Goal: Task Accomplishment & Management: Complete application form

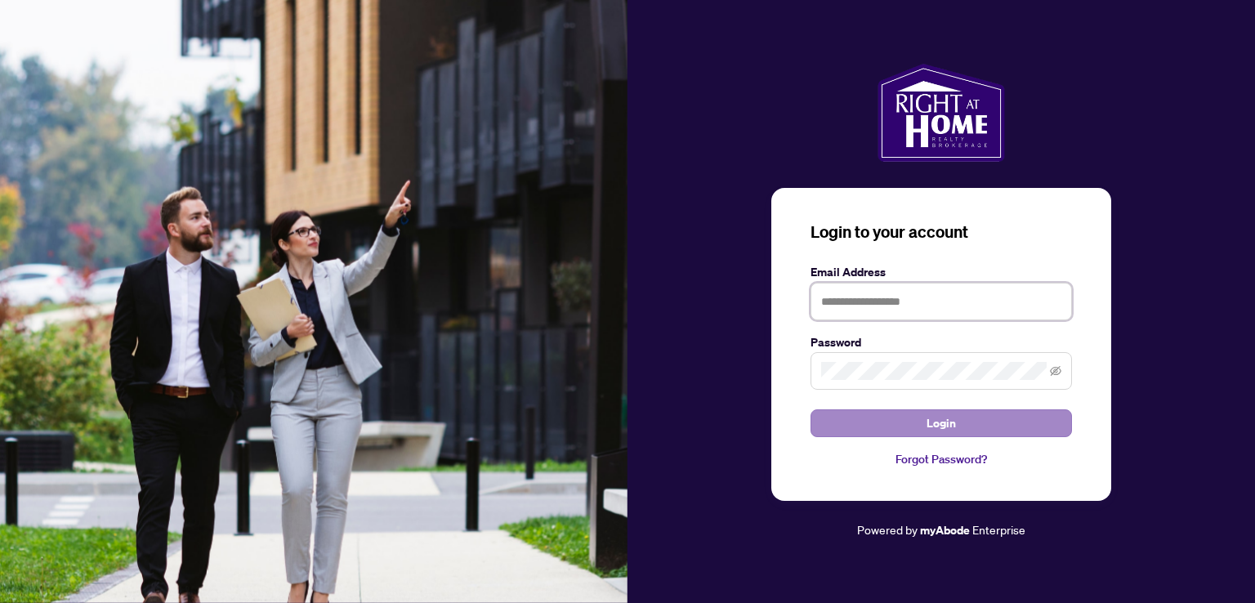
type input "**********"
click at [892, 423] on button "Login" at bounding box center [940, 423] width 261 height 28
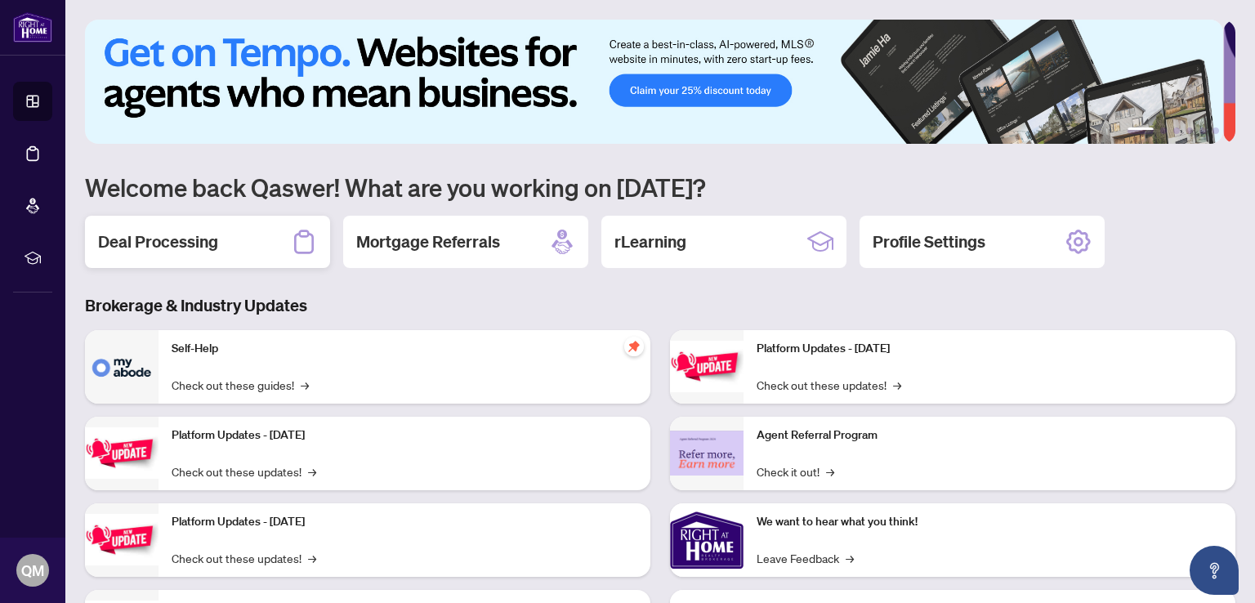
click at [106, 230] on h2 "Deal Processing" at bounding box center [158, 241] width 120 height 23
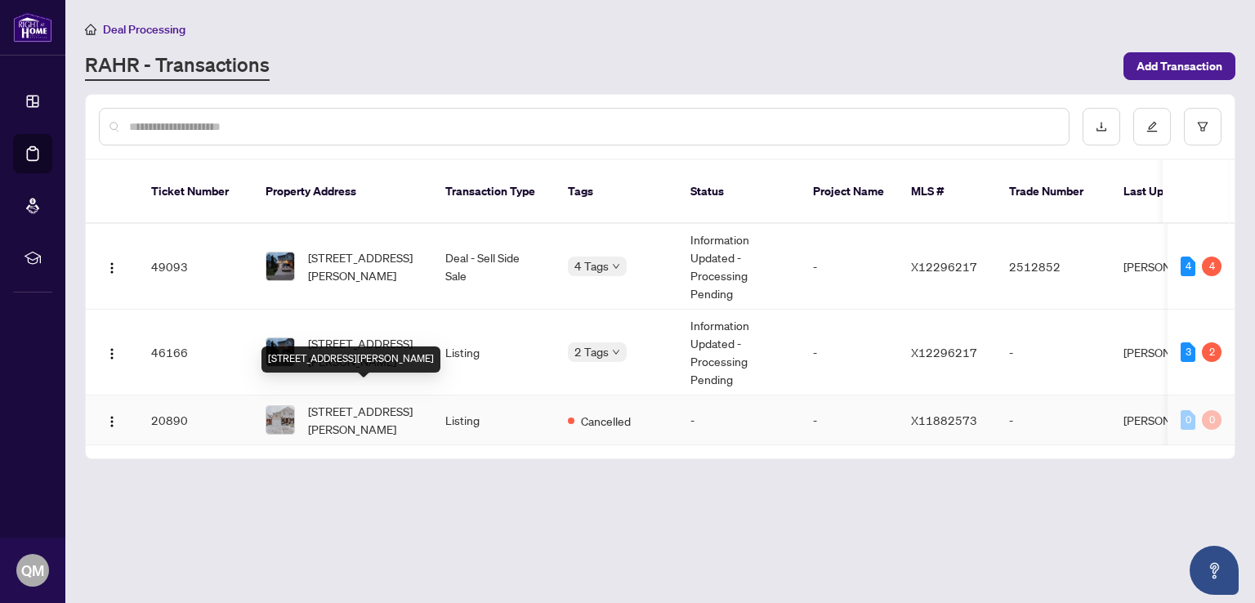
click at [352, 402] on span "[STREET_ADDRESS][PERSON_NAME]" at bounding box center [363, 420] width 111 height 36
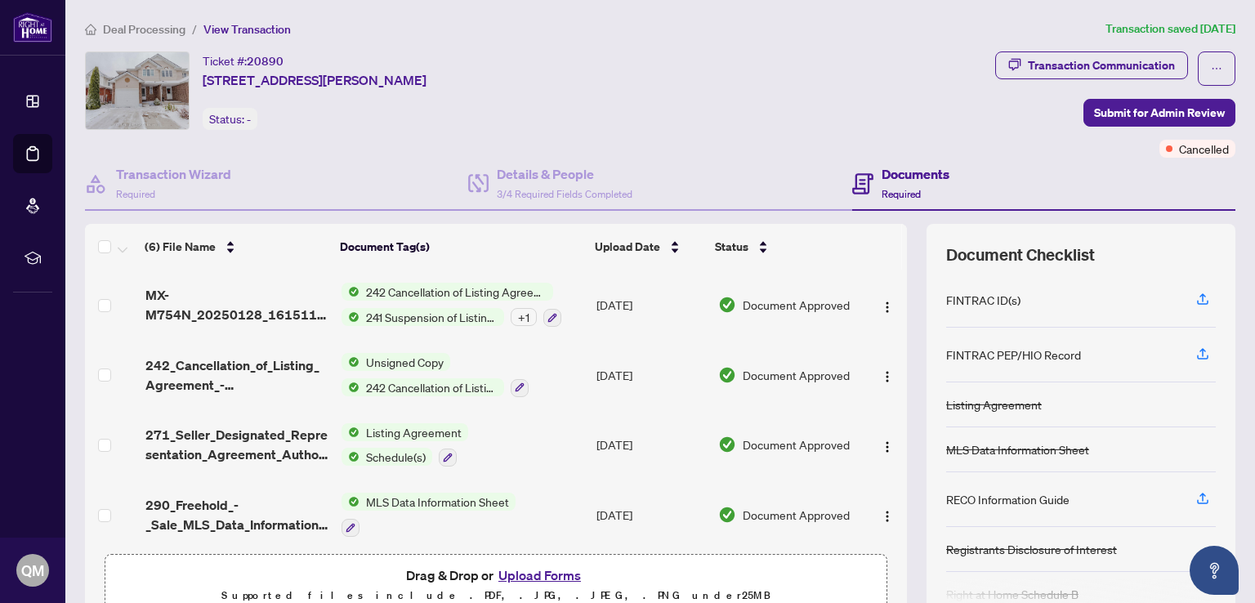
click at [455, 292] on span "242 Cancellation of Listing Agreement - Authority to Offer for Sale" at bounding box center [456, 292] width 194 height 18
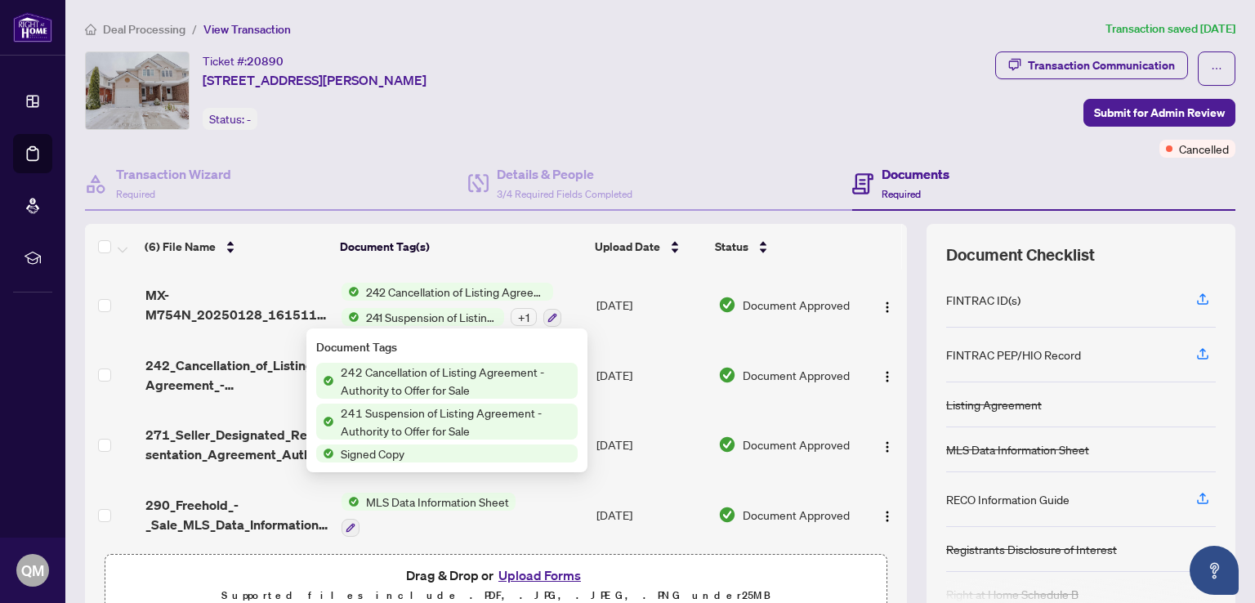
click at [454, 372] on span "242 Cancellation of Listing Agreement - Authority to Offer for Sale" at bounding box center [455, 381] width 243 height 36
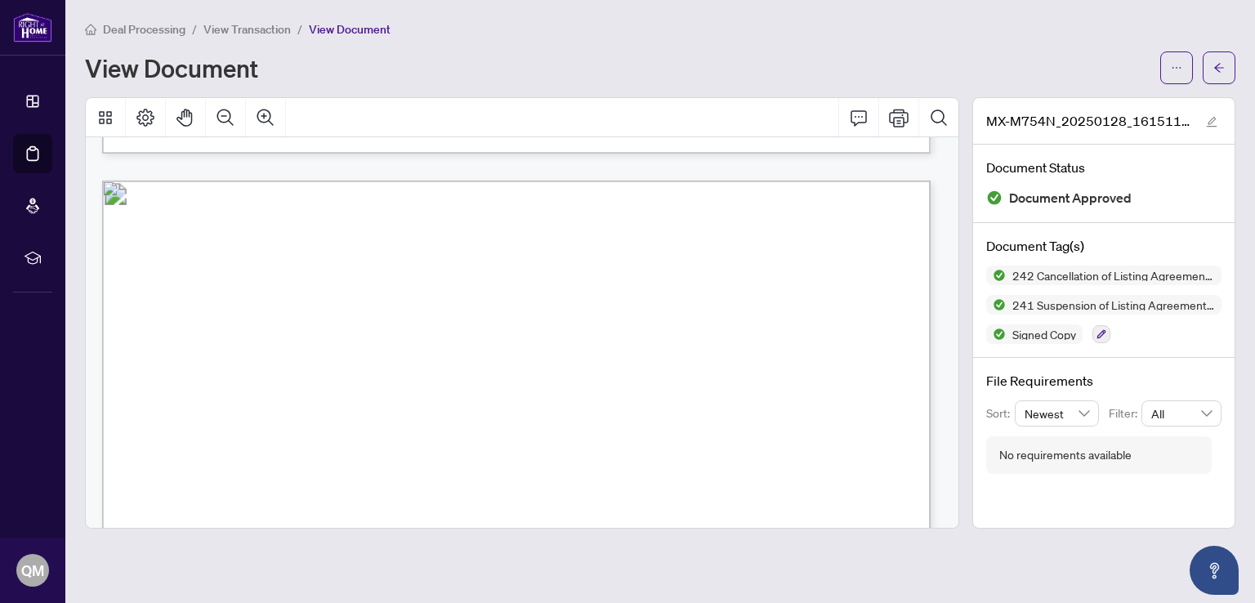
scroll to position [2369, 0]
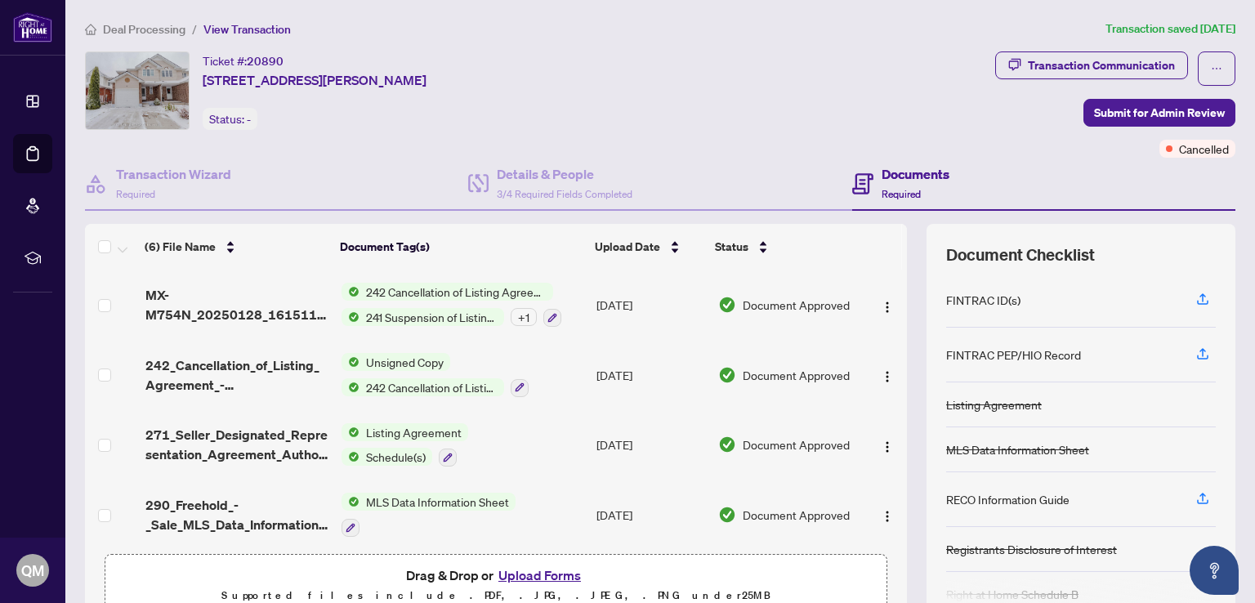
click at [122, 22] on span "Deal Processing" at bounding box center [144, 29] width 83 height 15
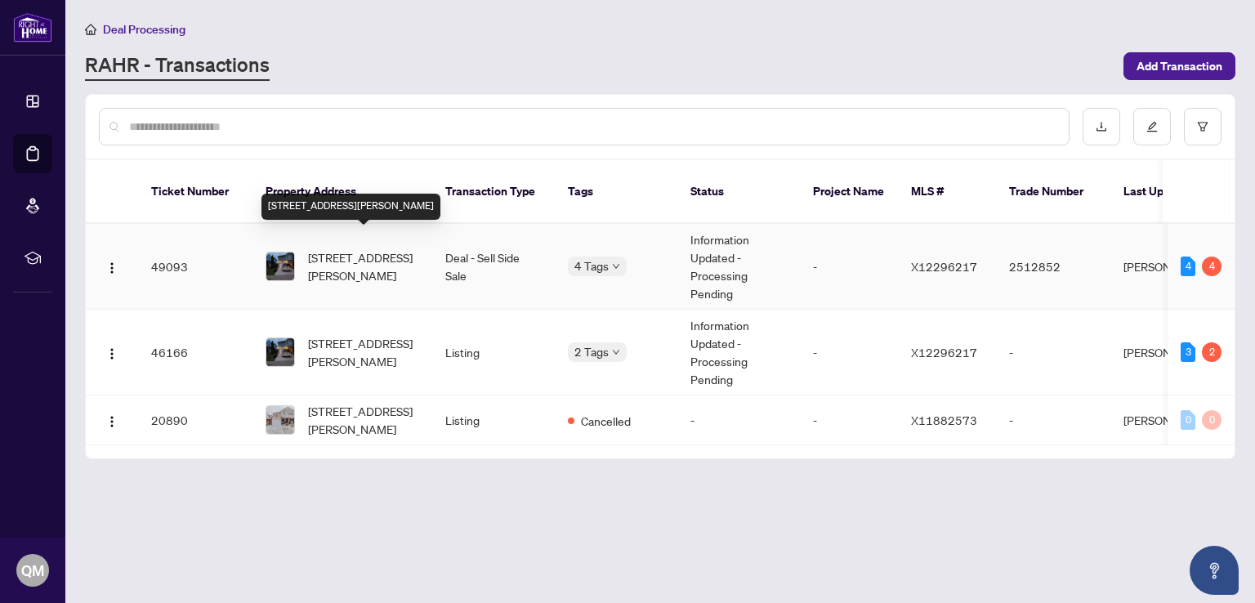
click at [355, 248] on span "[STREET_ADDRESS][PERSON_NAME]" at bounding box center [363, 266] width 111 height 36
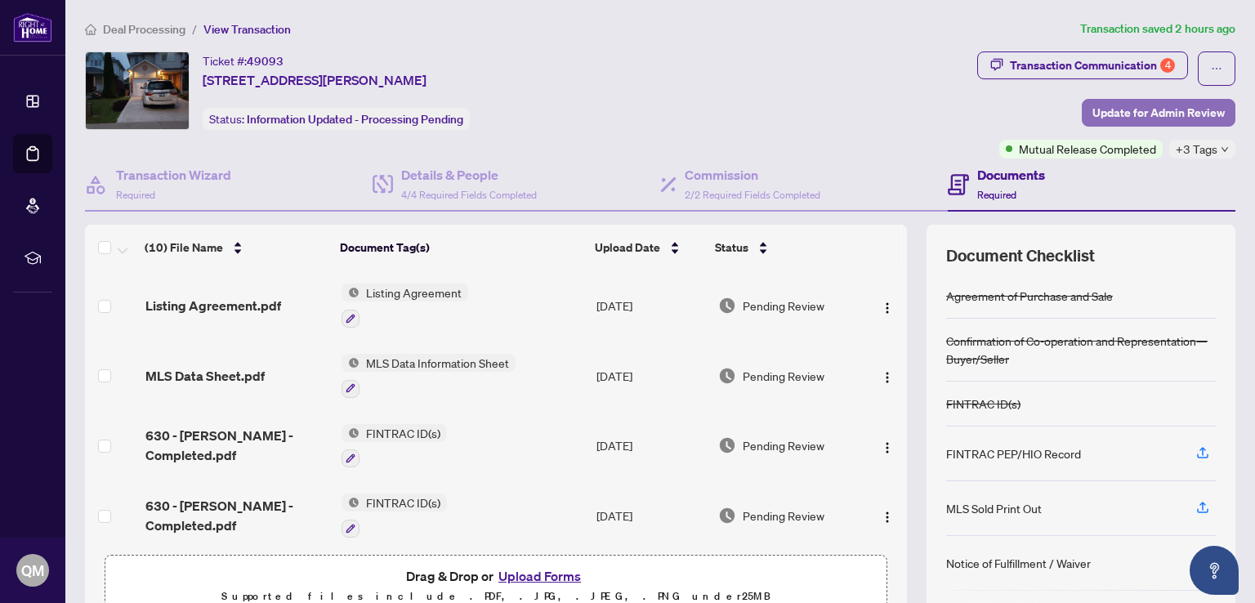
click at [1120, 108] on span "Update for Admin Review" at bounding box center [1158, 113] width 132 height 26
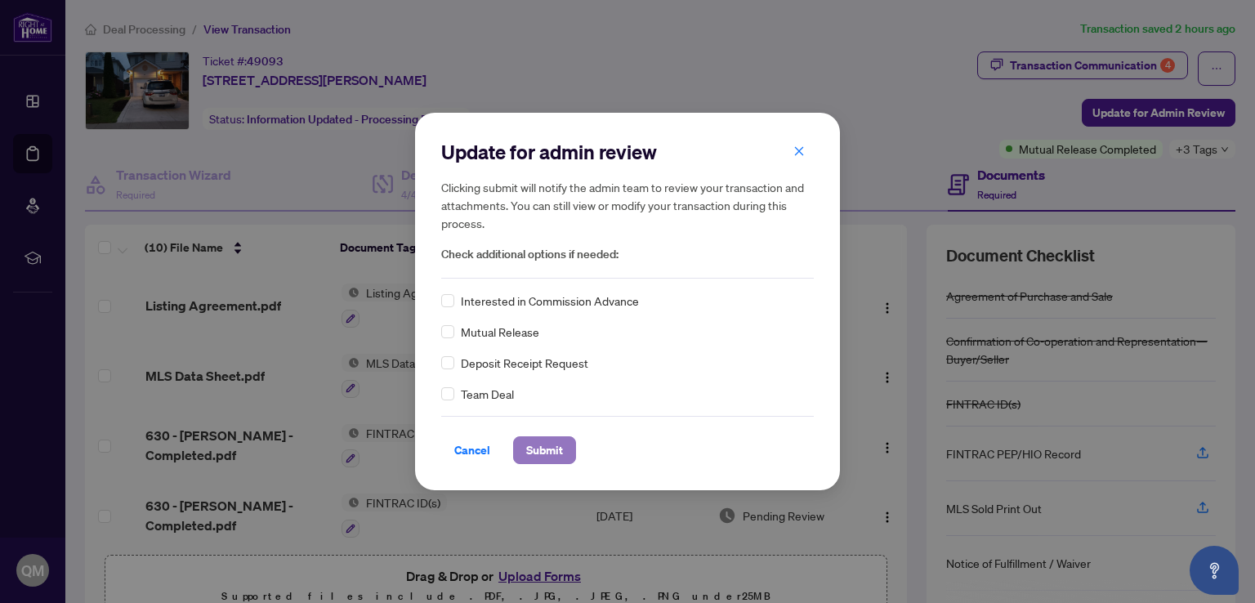
click at [530, 449] on span "Submit" at bounding box center [544, 450] width 37 height 26
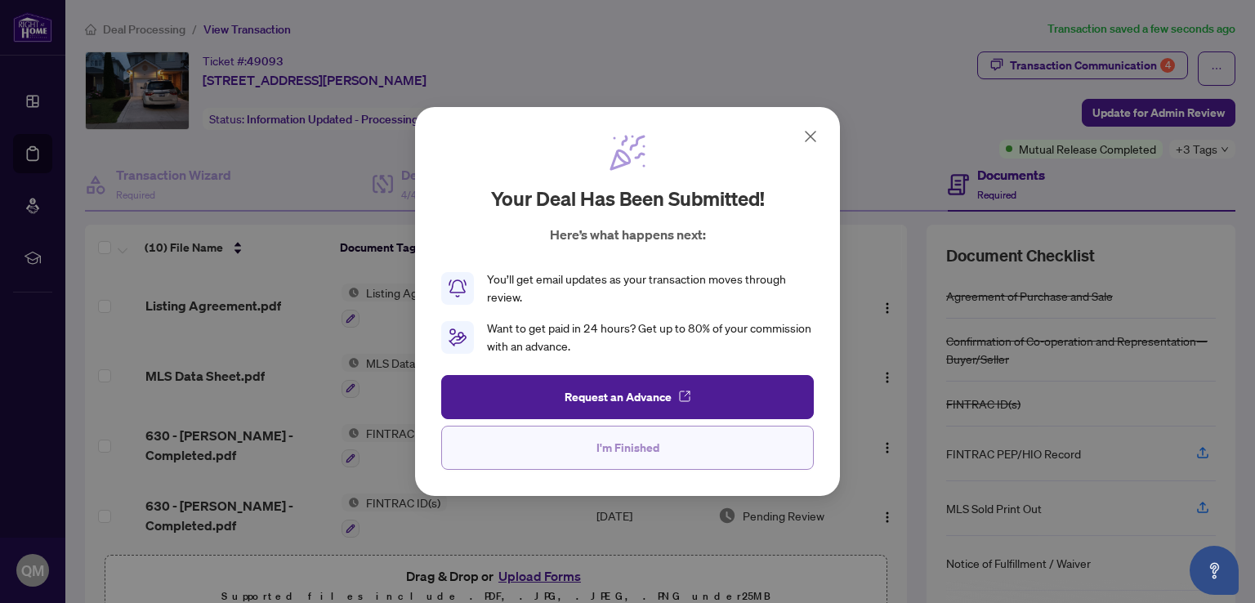
click at [696, 465] on button "I'm Finished" at bounding box center [627, 448] width 373 height 44
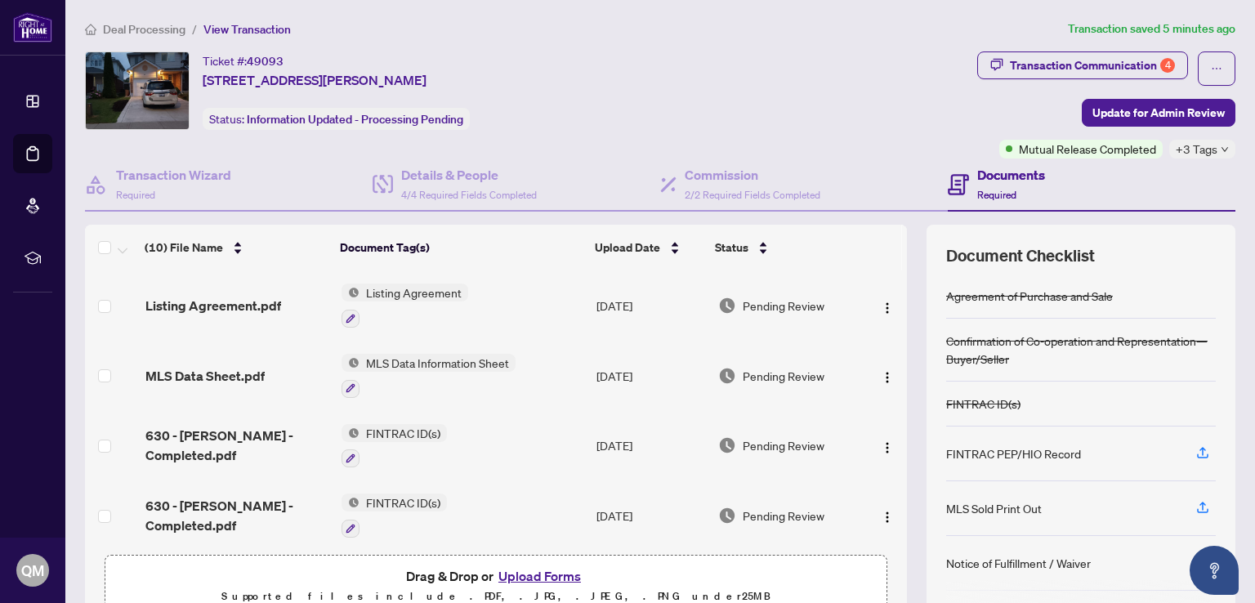
click at [131, 28] on span "Deal Processing" at bounding box center [144, 29] width 83 height 15
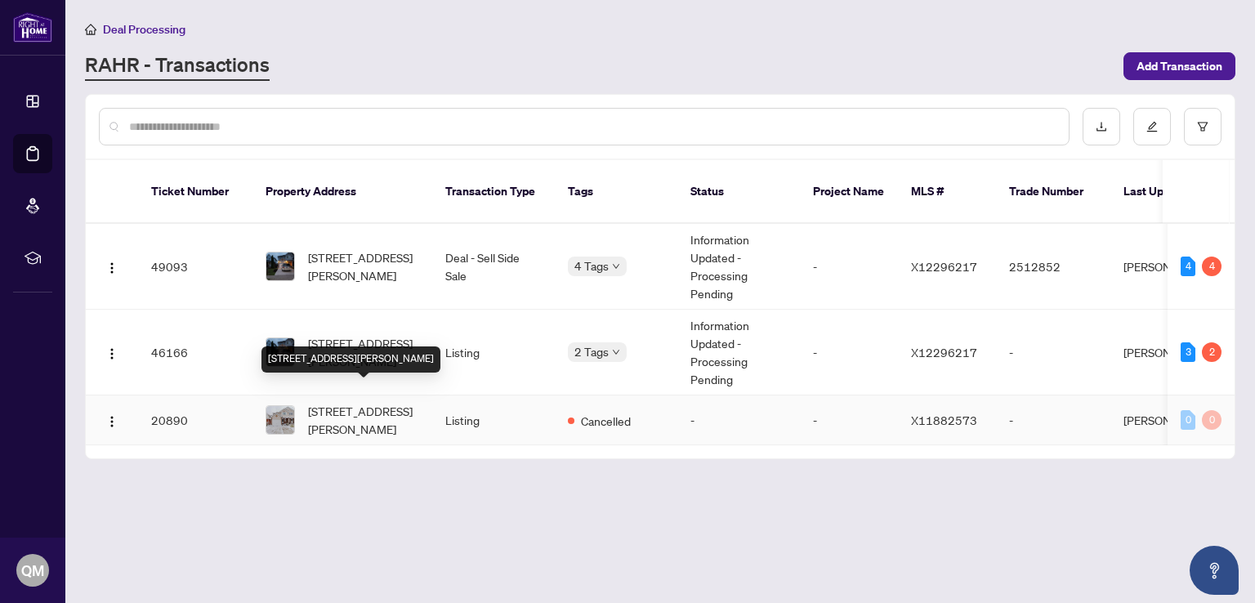
click at [317, 402] on span "[STREET_ADDRESS][PERSON_NAME]" at bounding box center [363, 420] width 111 height 36
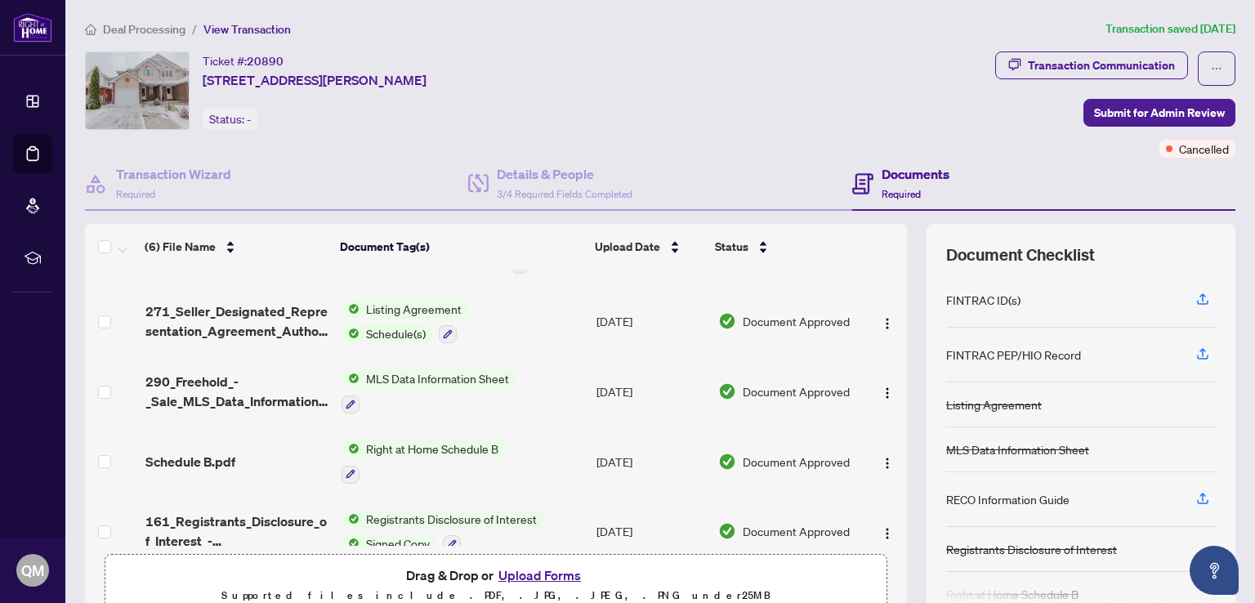
scroll to position [145, 0]
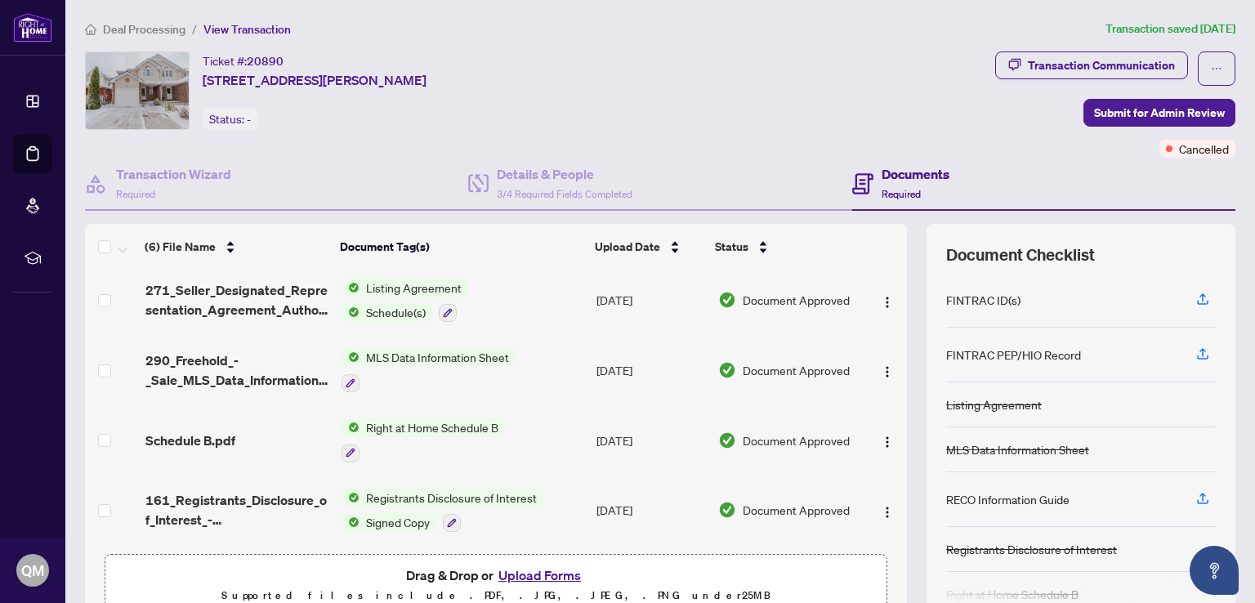
click at [435, 422] on span "Right at Home Schedule B" at bounding box center [431, 427] width 145 height 18
click at [391, 507] on span "Right at Home Schedule B" at bounding box center [418, 504] width 145 height 18
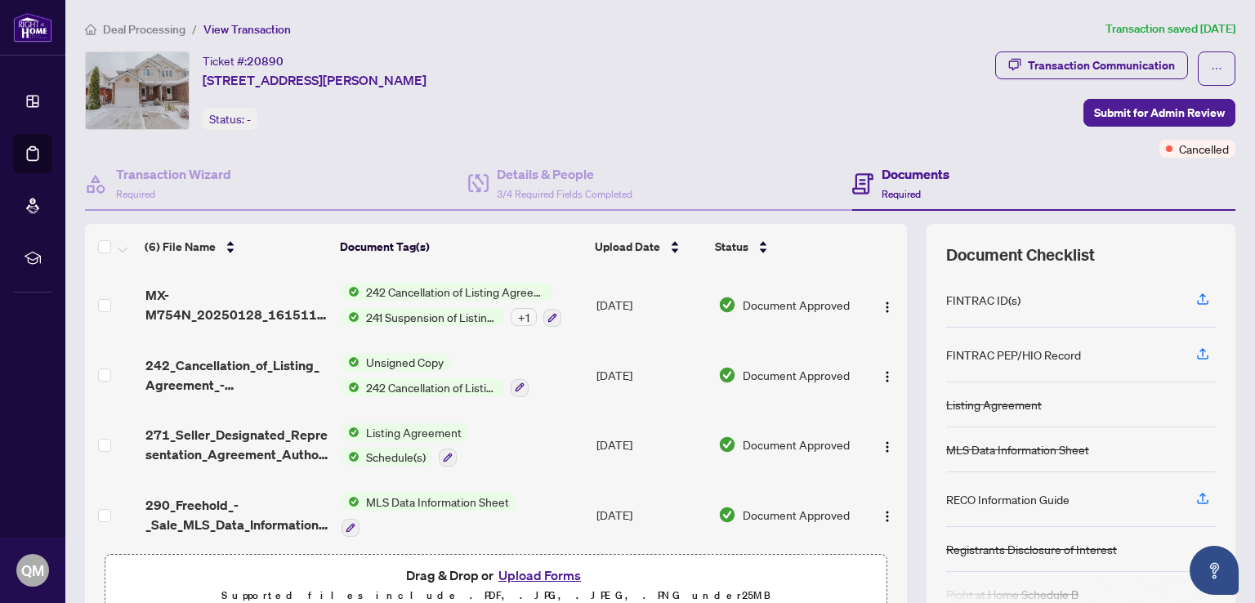
click at [124, 25] on span "Deal Processing" at bounding box center [144, 29] width 83 height 15
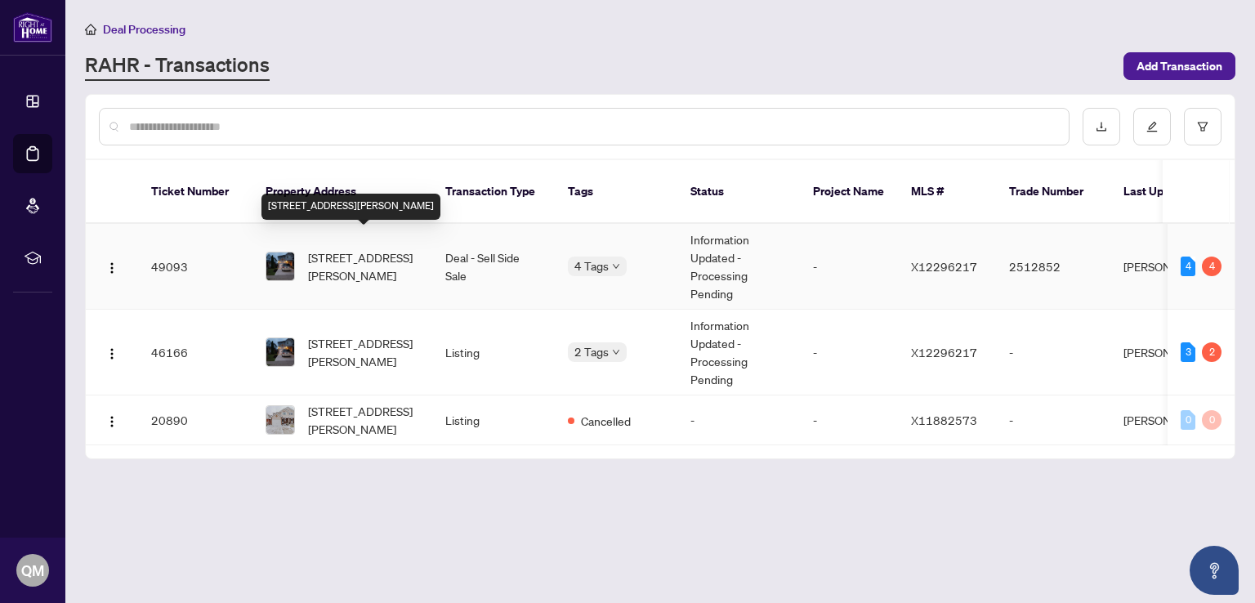
click at [346, 261] on span "[STREET_ADDRESS][PERSON_NAME]" at bounding box center [363, 266] width 111 height 36
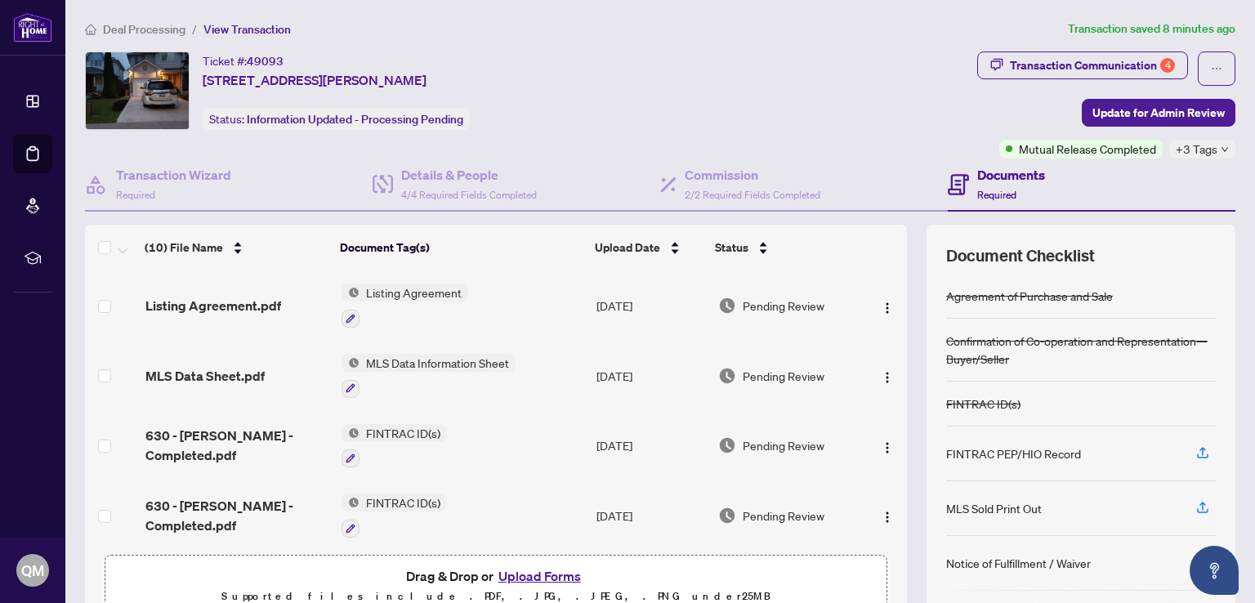
click at [526, 575] on button "Upload Forms" at bounding box center [539, 575] width 92 height 21
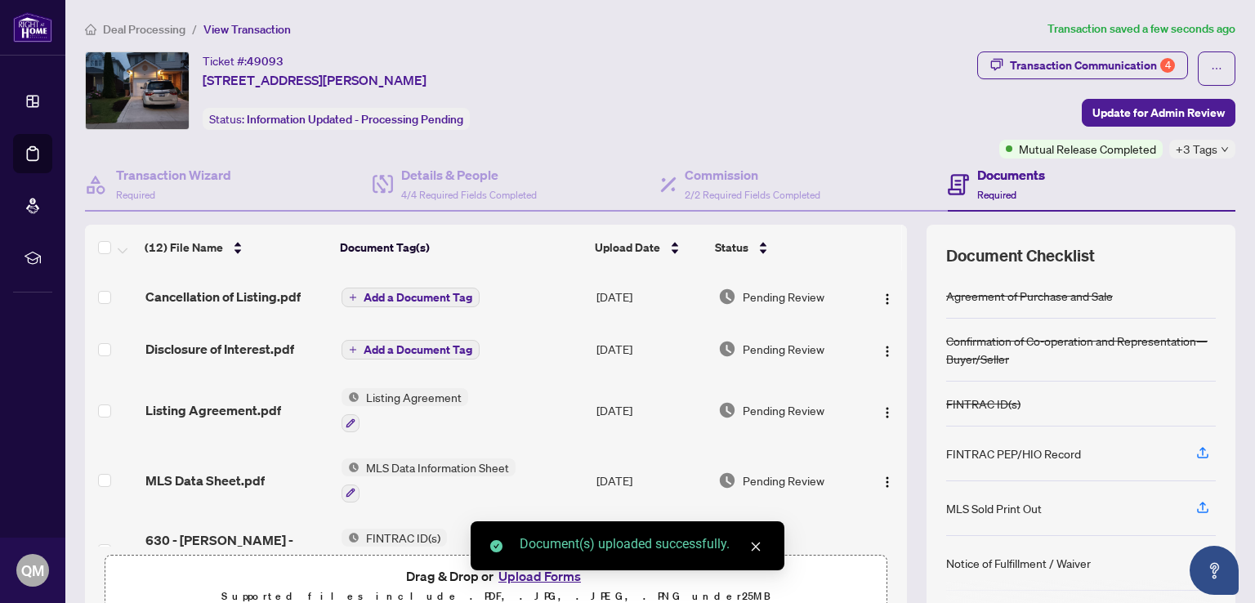
click at [399, 292] on span "Add a Document Tag" at bounding box center [418, 297] width 109 height 11
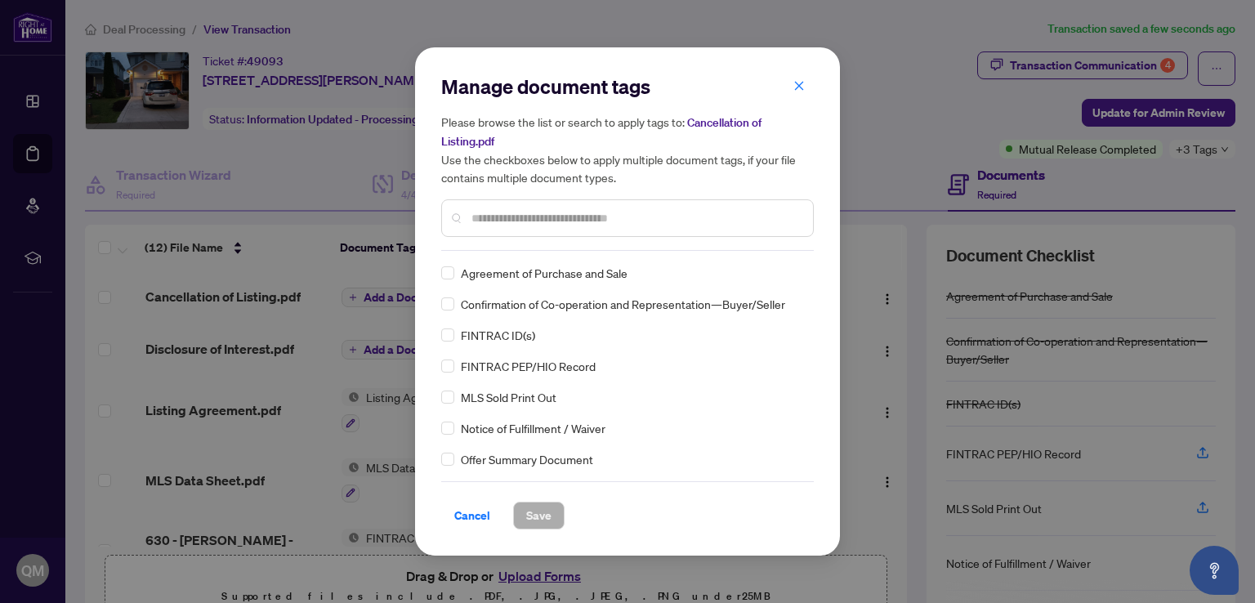
click at [505, 221] on input "text" at bounding box center [635, 218] width 328 height 18
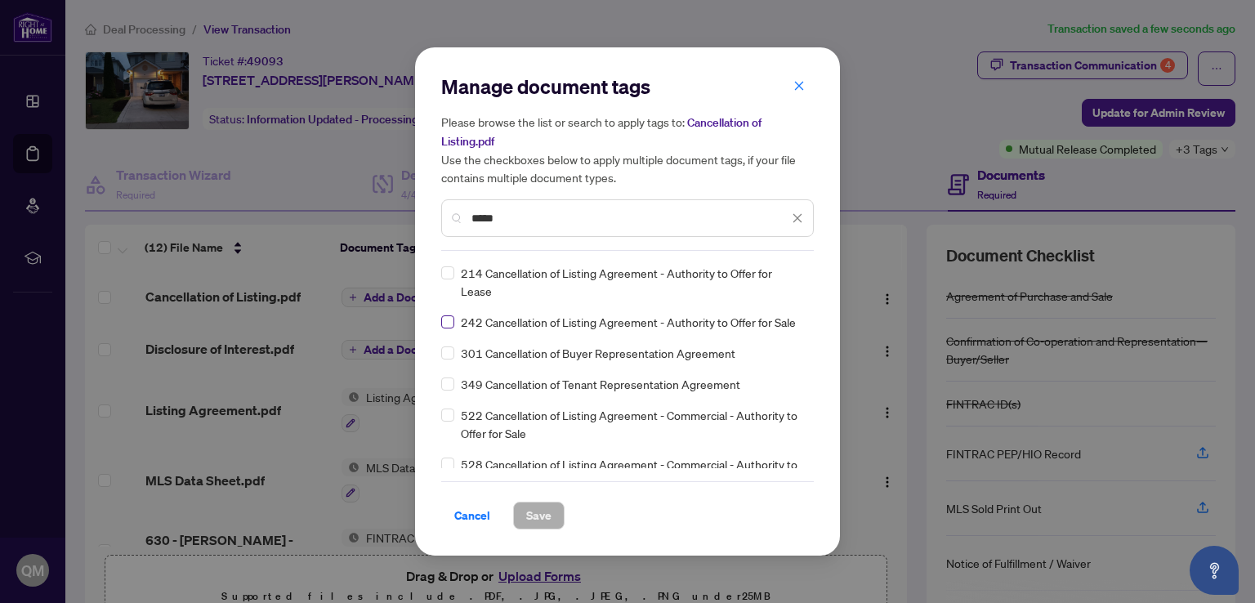
type input "*****"
click at [448, 313] on label at bounding box center [447, 322] width 13 height 18
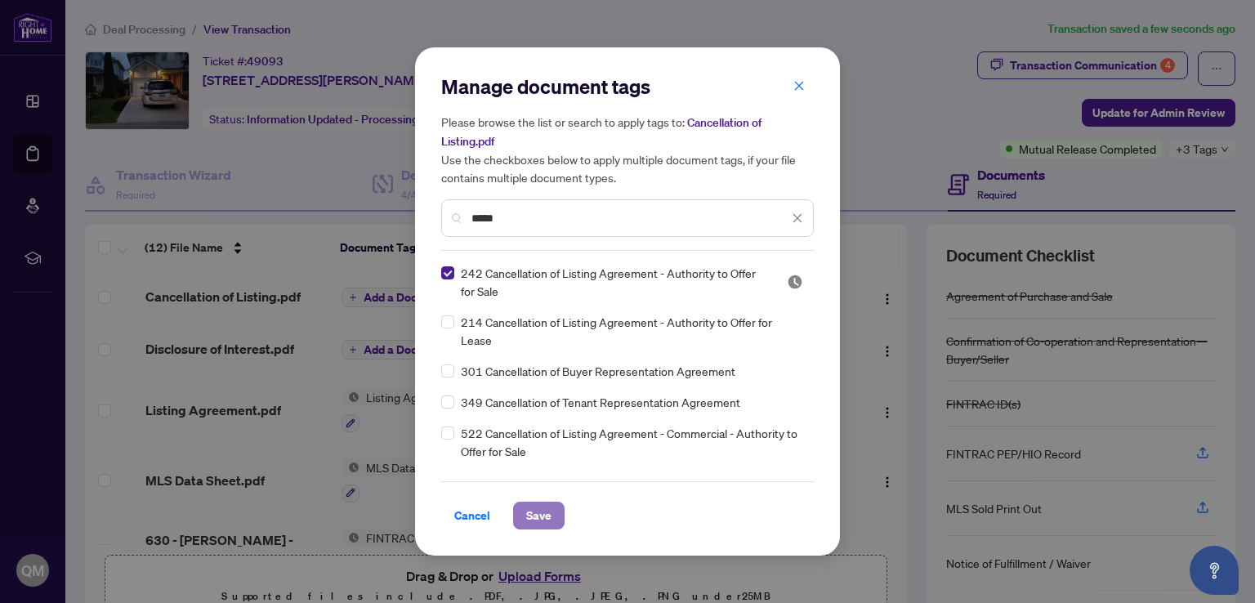
click at [526, 515] on span "Save" at bounding box center [538, 515] width 25 height 26
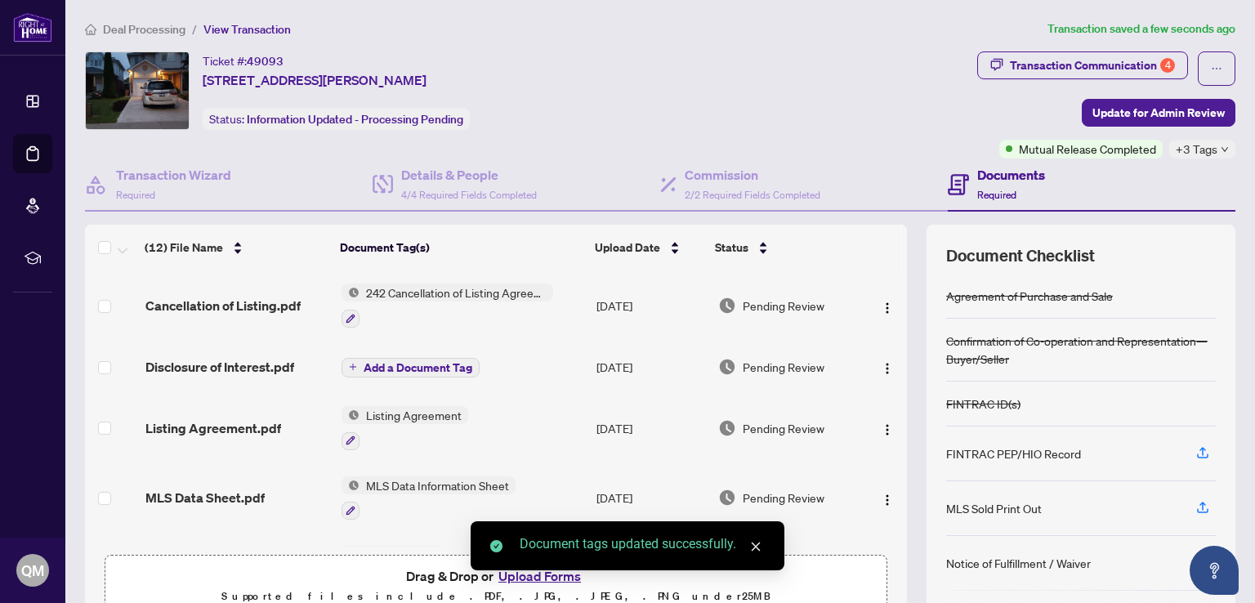
click at [421, 362] on span "Add a Document Tag" at bounding box center [418, 367] width 109 height 11
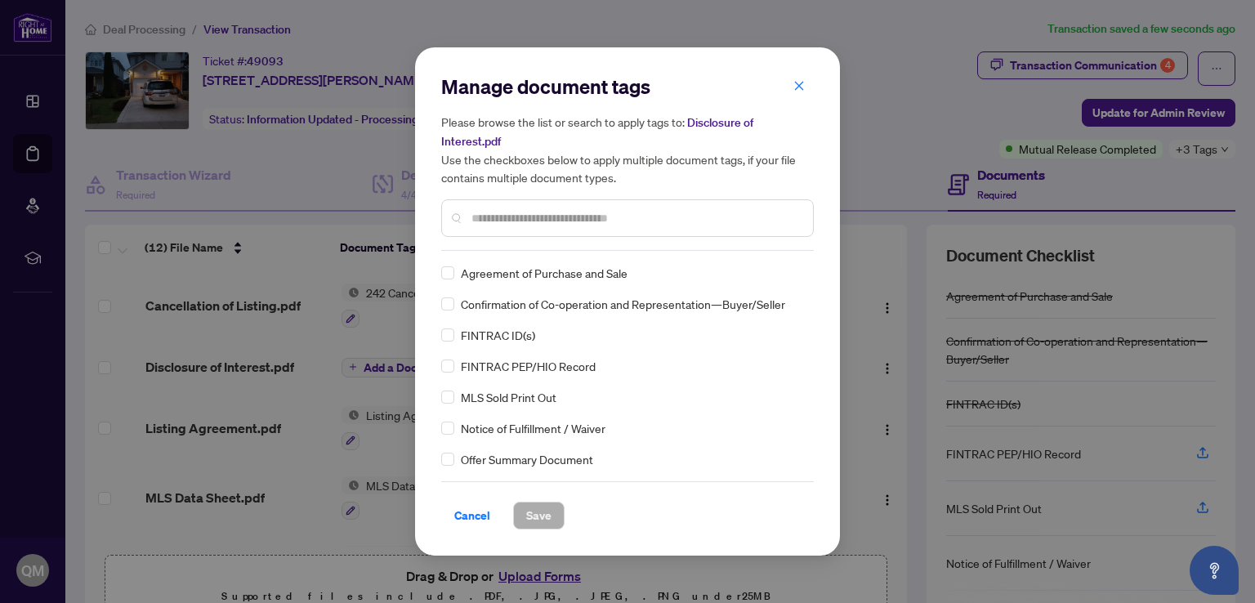
click at [542, 213] on input "text" at bounding box center [635, 218] width 328 height 18
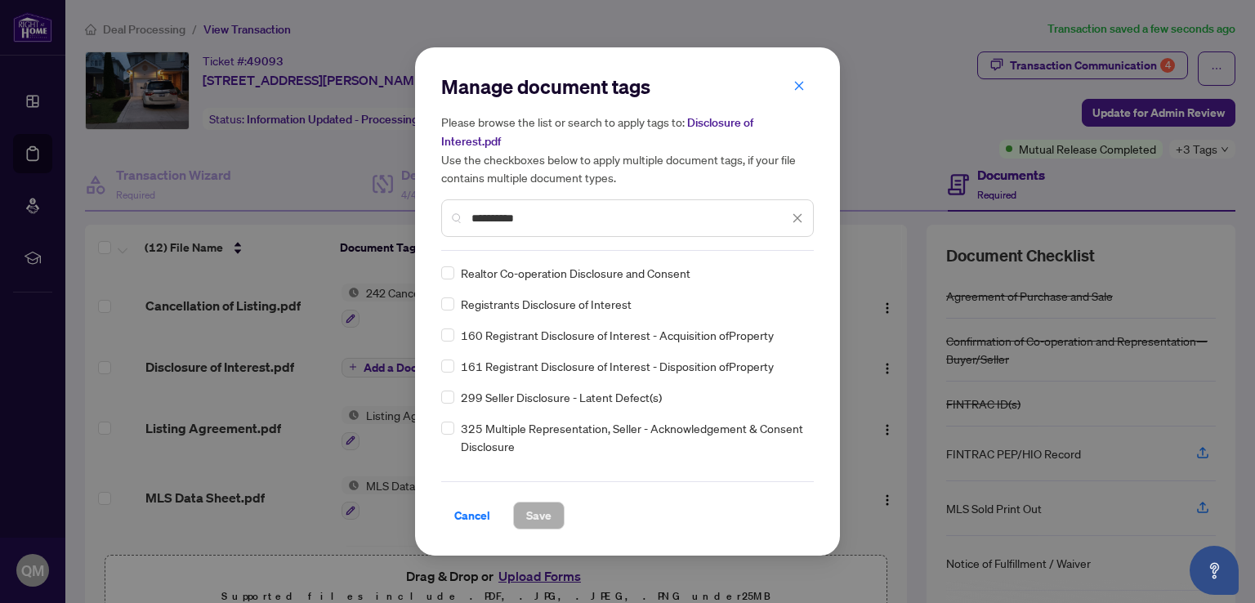
type input "**********"
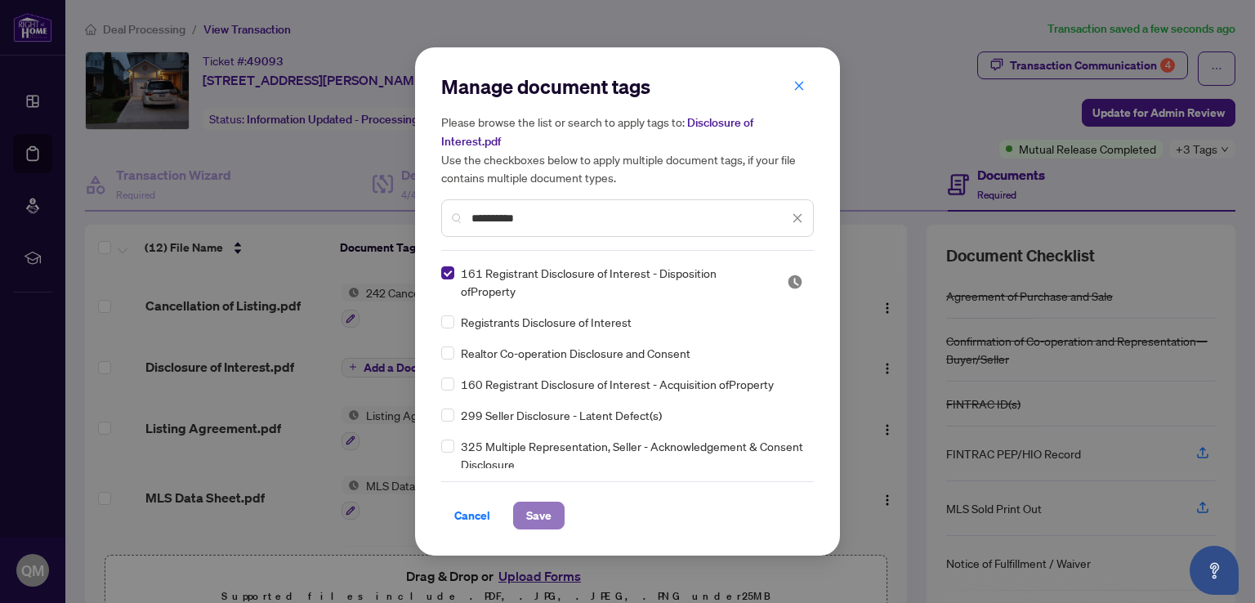
click at [551, 519] on button "Save" at bounding box center [538, 516] width 51 height 28
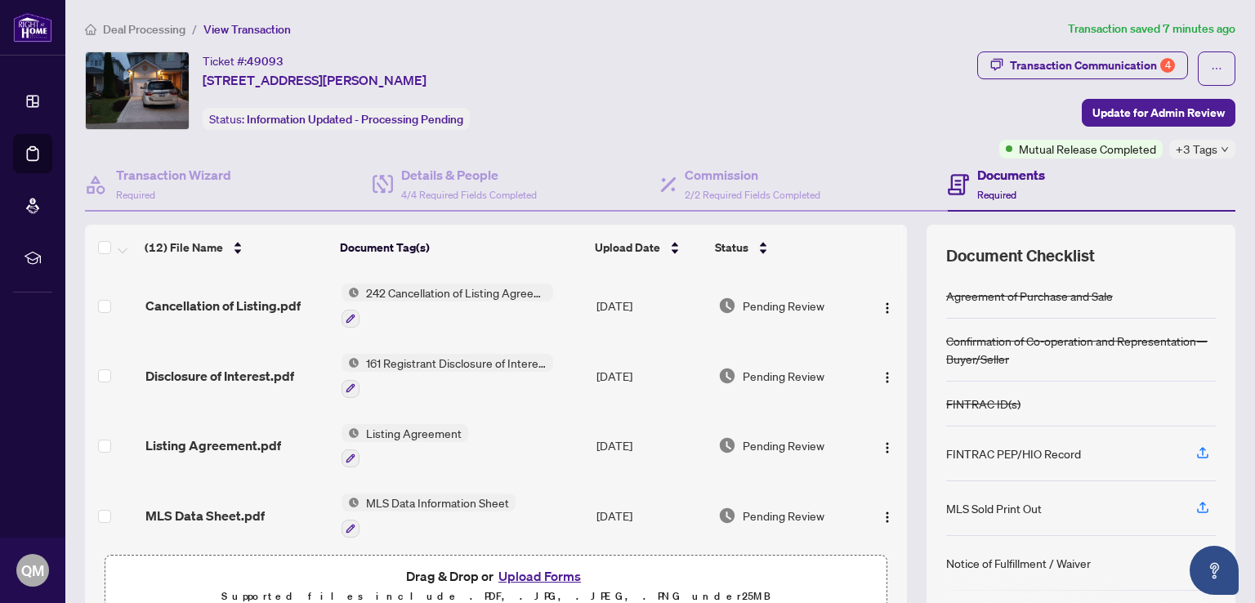
click at [121, 30] on span "Deal Processing" at bounding box center [144, 29] width 83 height 15
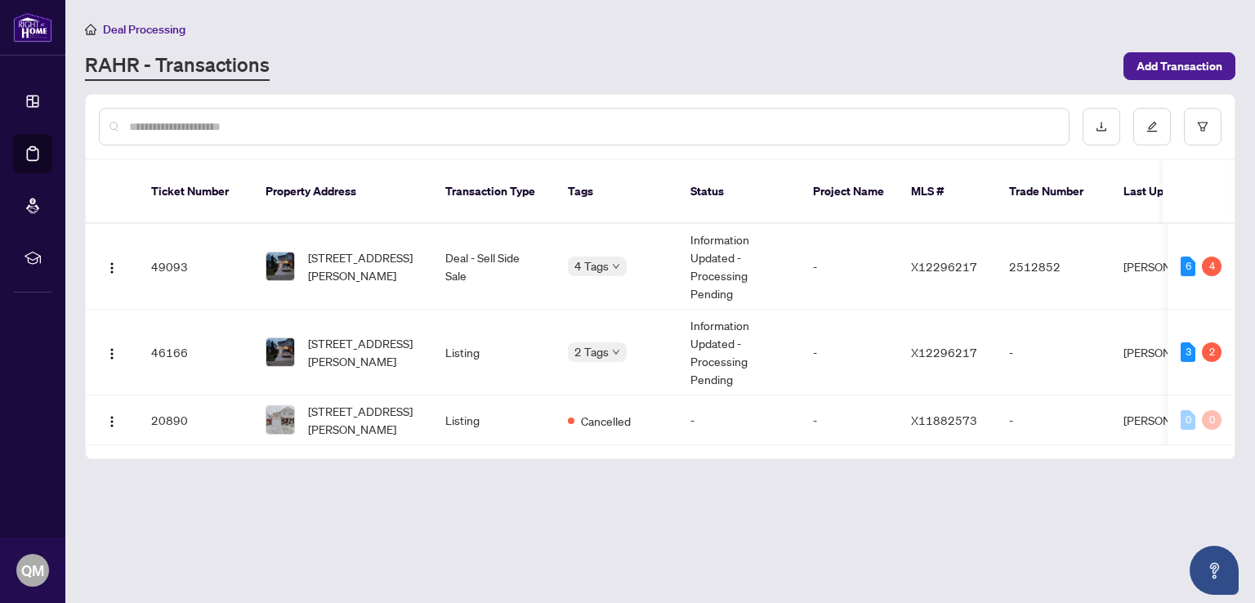
click at [611, 33] on div "Deal Processing" at bounding box center [660, 29] width 1150 height 19
click at [330, 343] on span "[STREET_ADDRESS][PERSON_NAME]" at bounding box center [363, 352] width 111 height 36
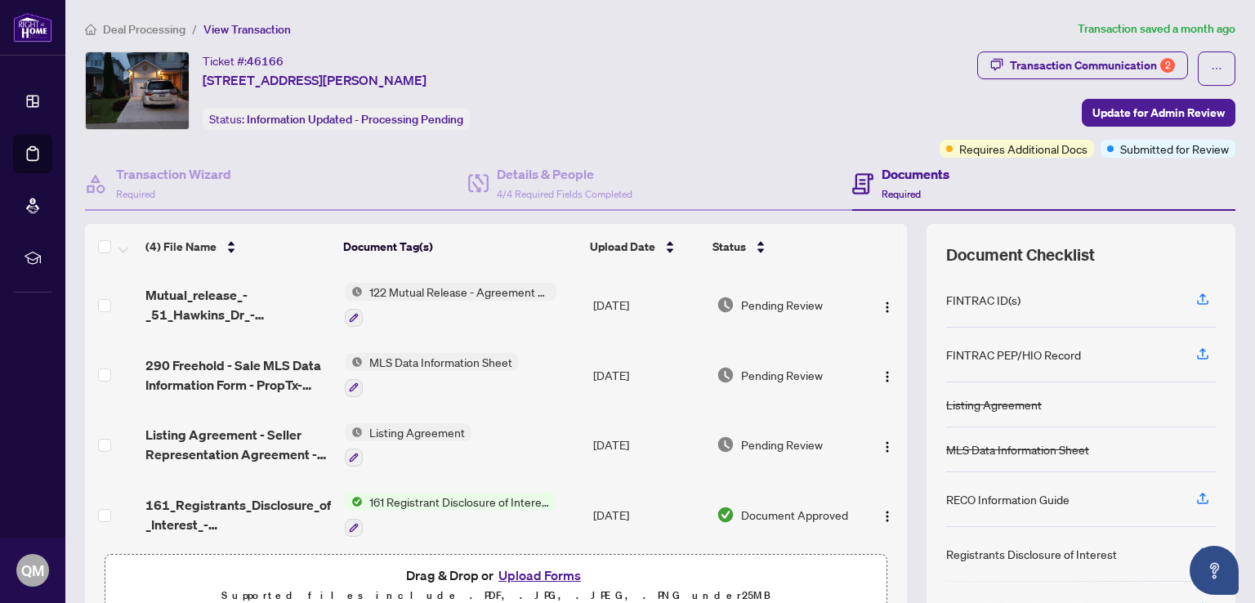
click at [543, 569] on button "Upload Forms" at bounding box center [539, 575] width 92 height 21
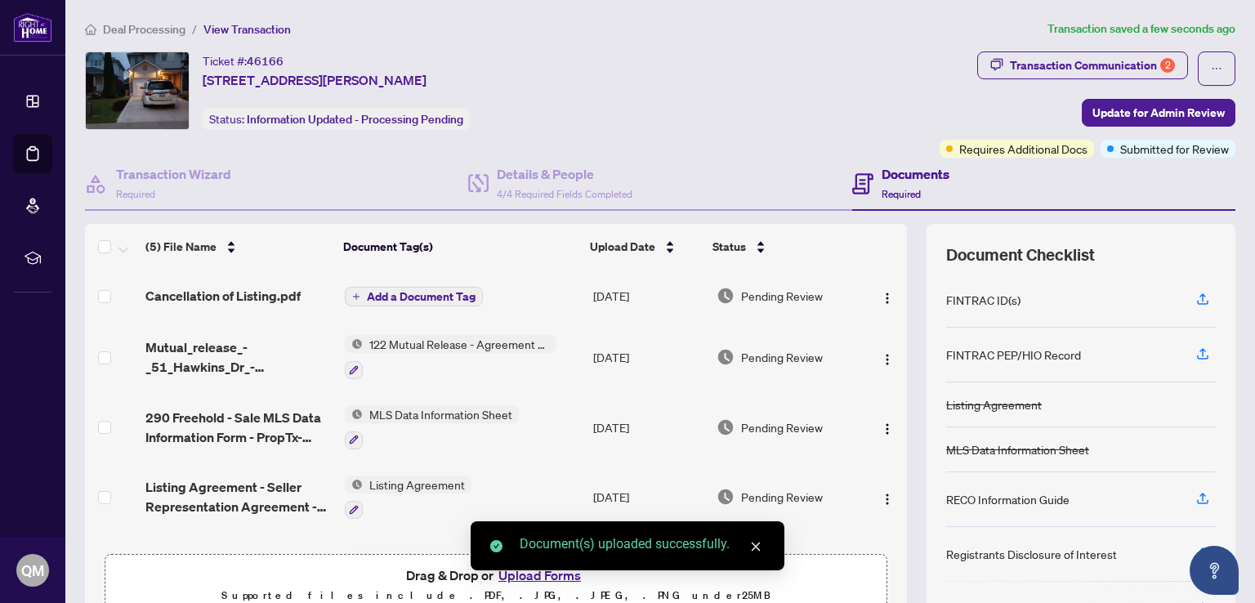
click at [411, 292] on span "Add a Document Tag" at bounding box center [421, 296] width 109 height 11
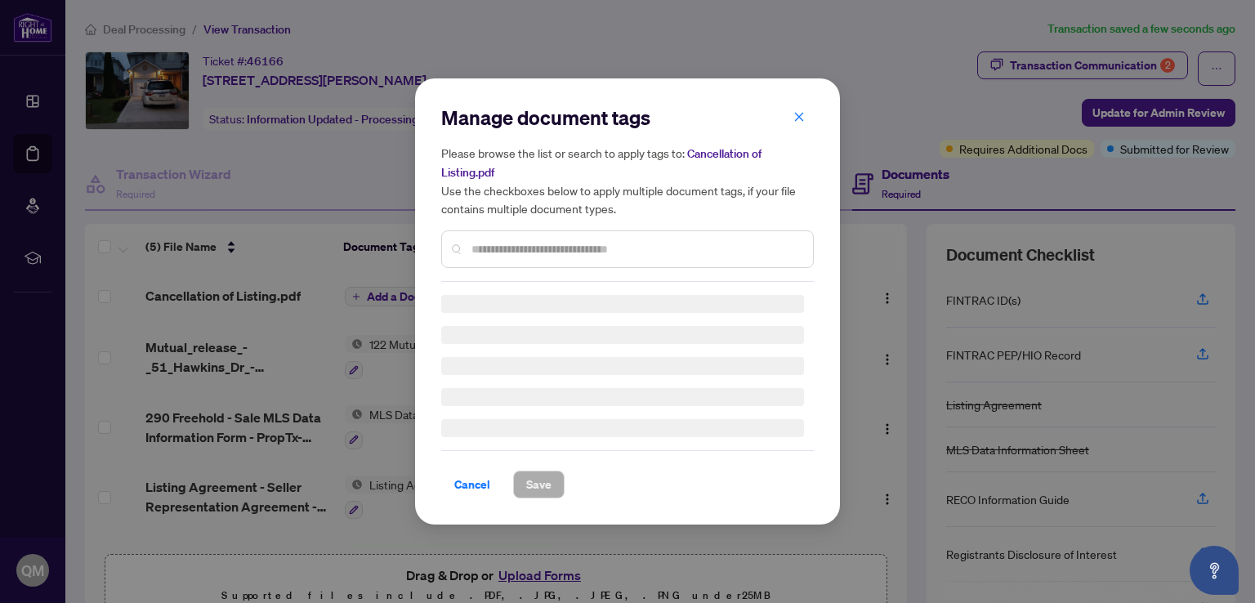
click at [503, 251] on div "Manage document tags Please browse the list or search to apply tags to: Cancell…" at bounding box center [627, 302] width 373 height 394
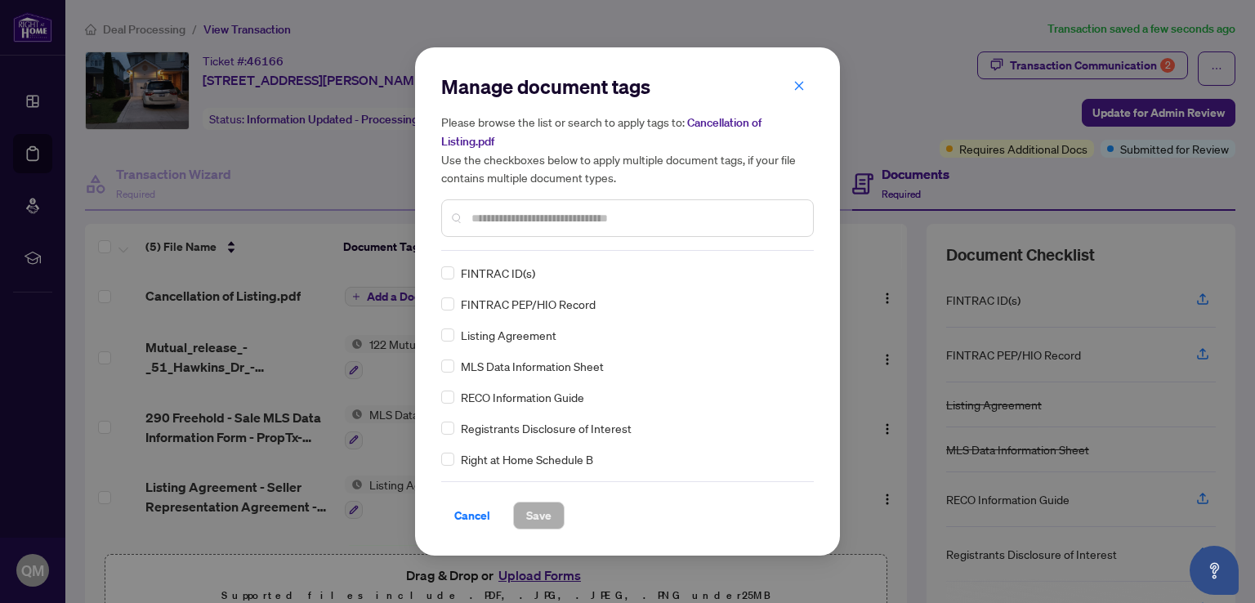
click at [502, 224] on input "text" at bounding box center [635, 218] width 328 height 18
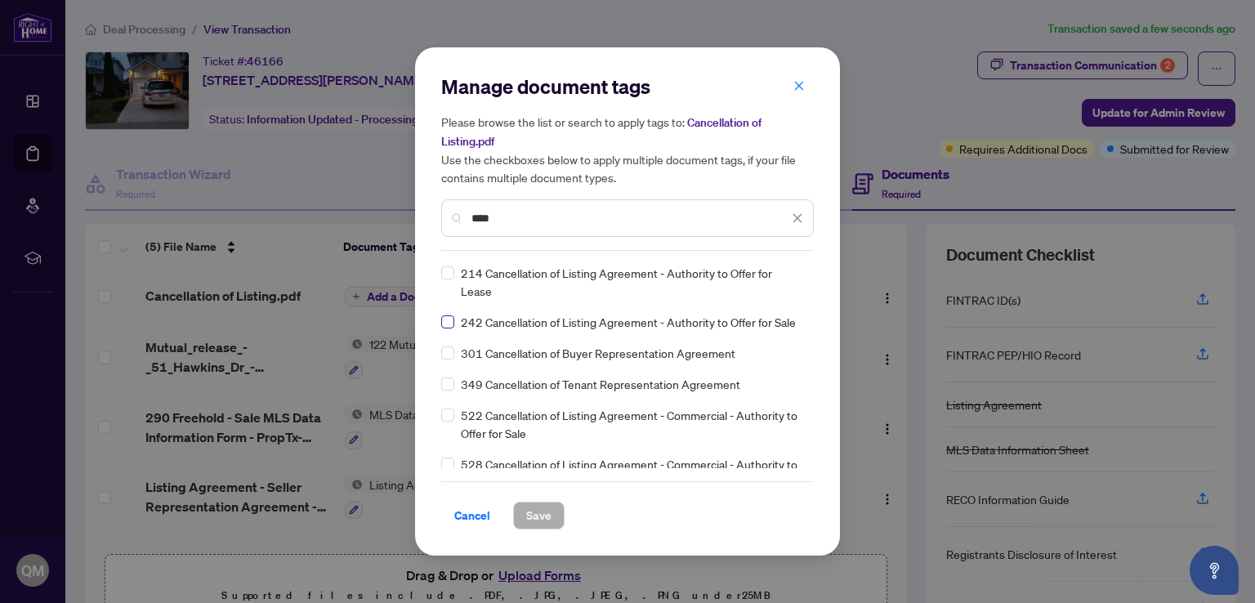
type input "****"
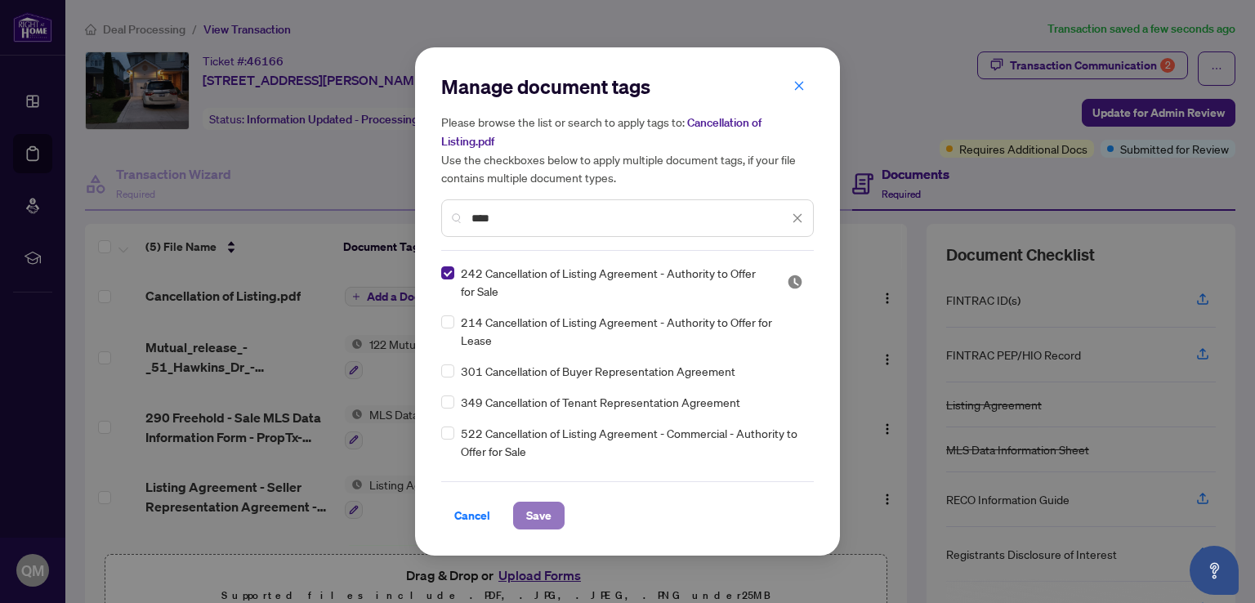
click at [539, 511] on span "Save" at bounding box center [538, 515] width 25 height 26
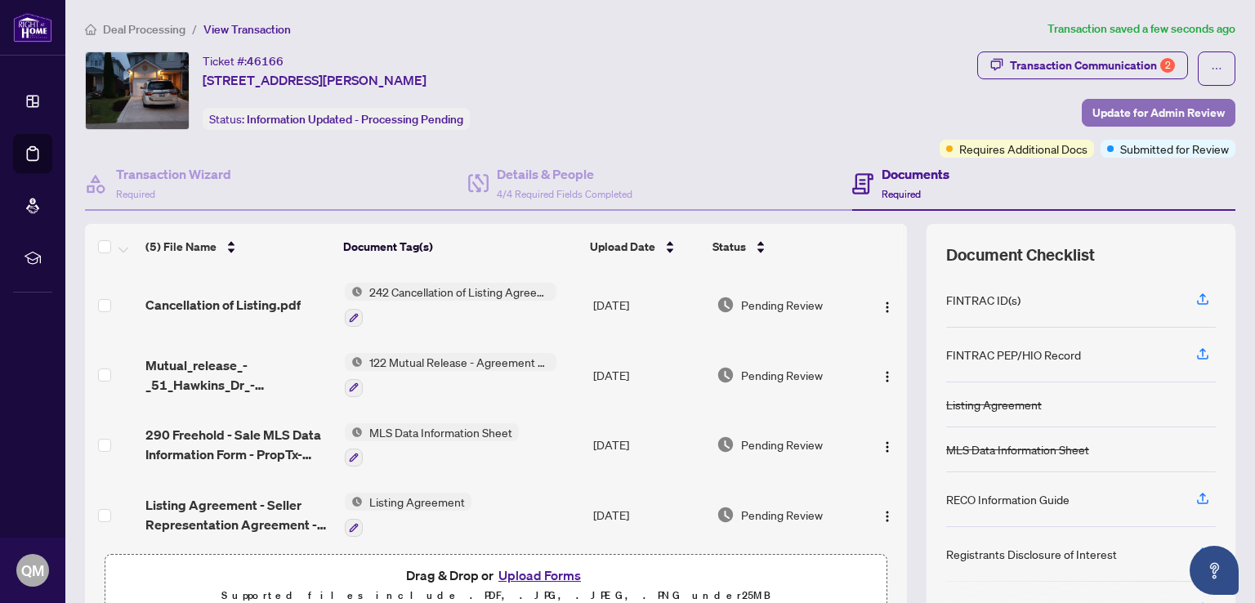
click at [1114, 115] on span "Update for Admin Review" at bounding box center [1158, 113] width 132 height 26
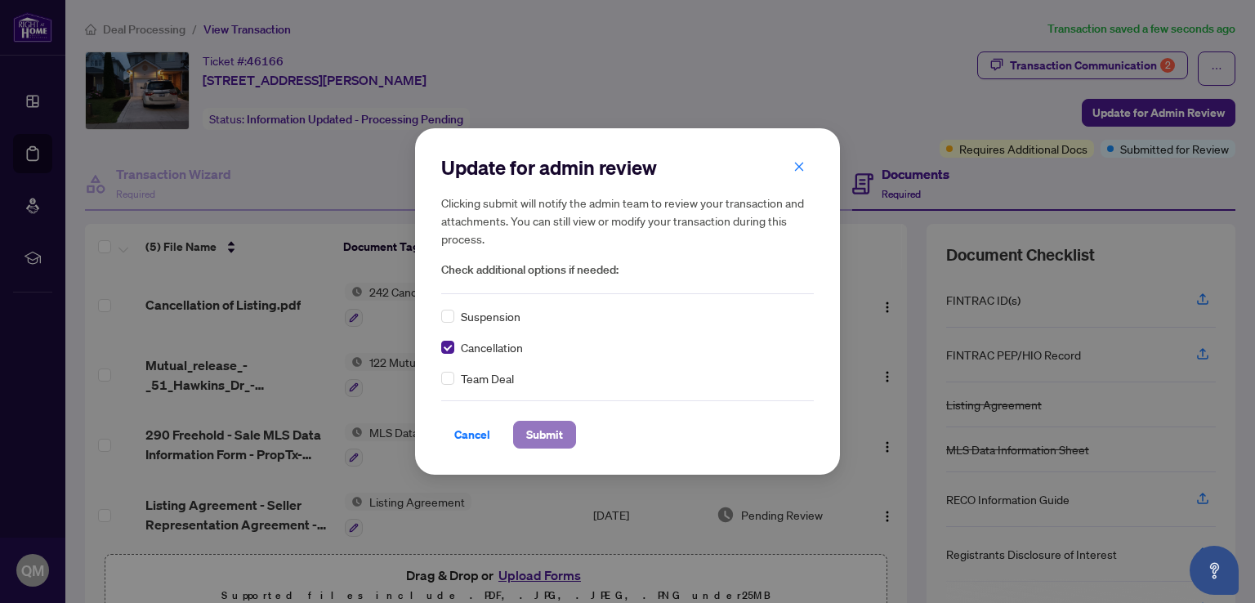
click at [552, 435] on span "Submit" at bounding box center [544, 435] width 37 height 26
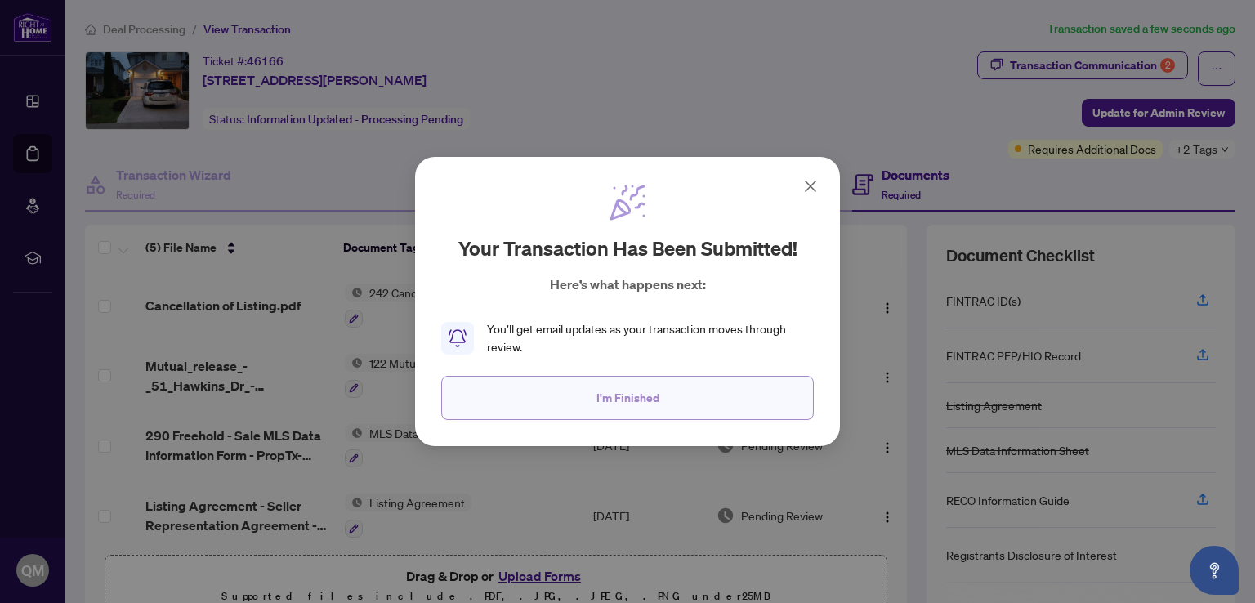
click at [636, 396] on span "I'm Finished" at bounding box center [627, 398] width 63 height 26
